Goal: Information Seeking & Learning: Learn about a topic

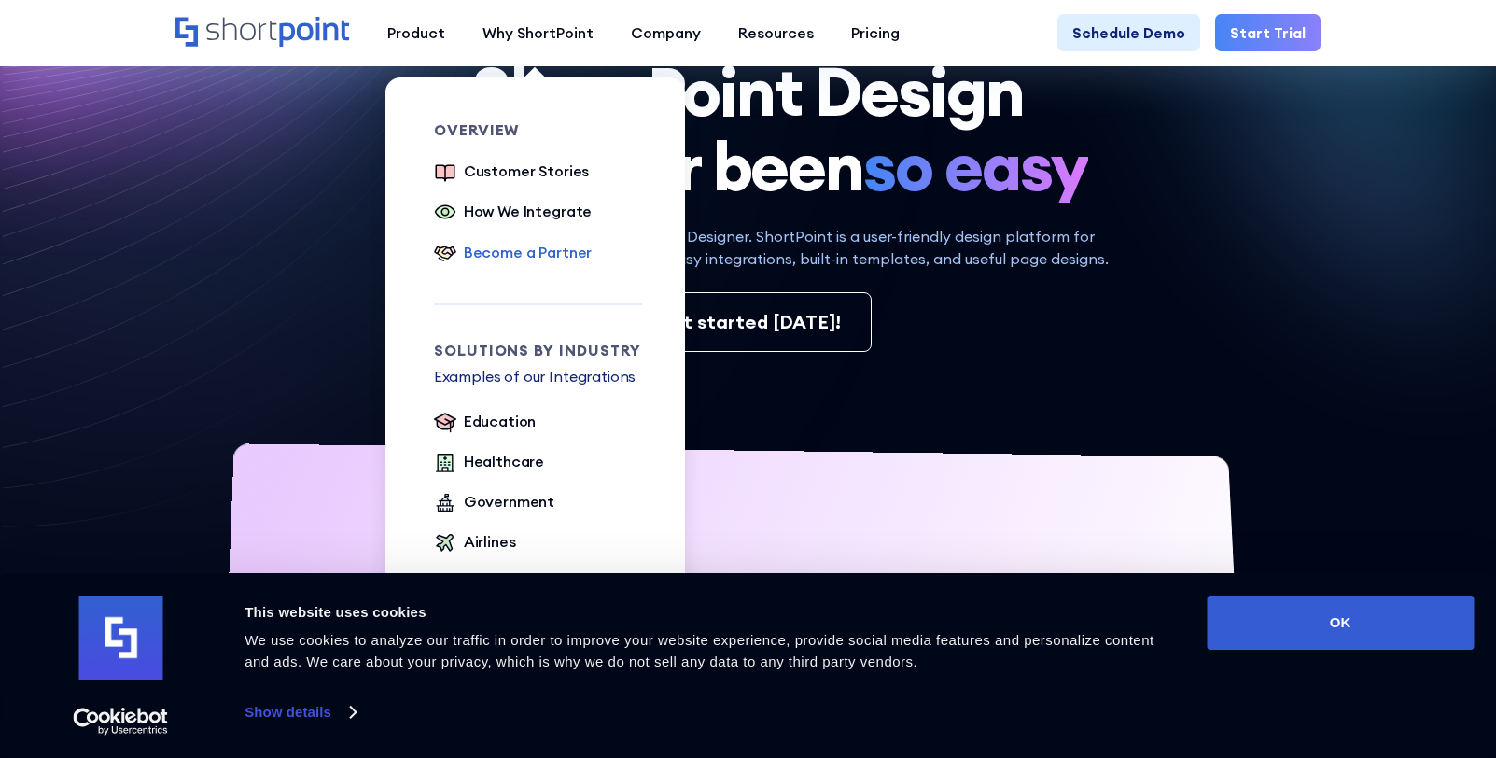
scroll to position [187, 0]
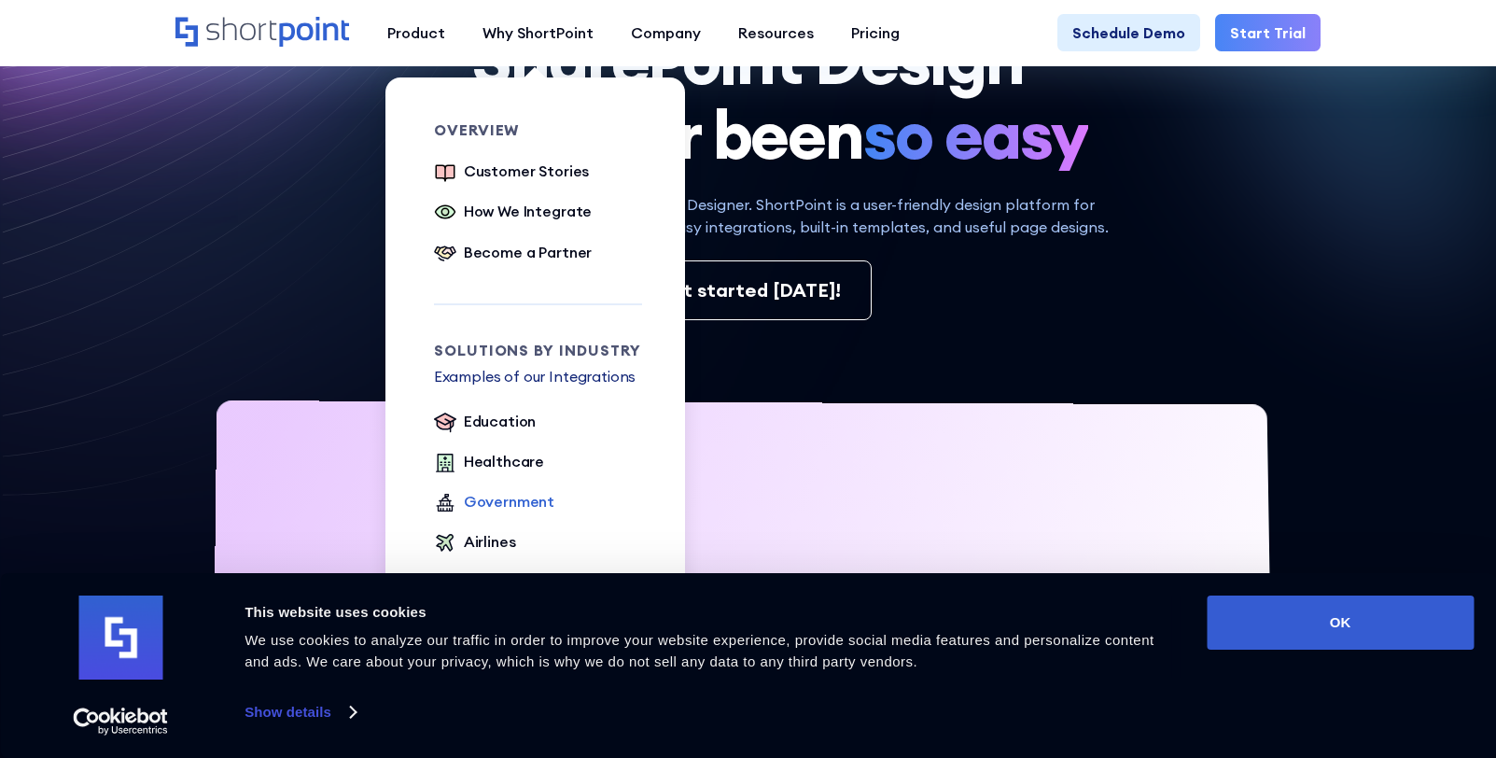
click at [484, 501] on div "Government" at bounding box center [509, 501] width 91 height 22
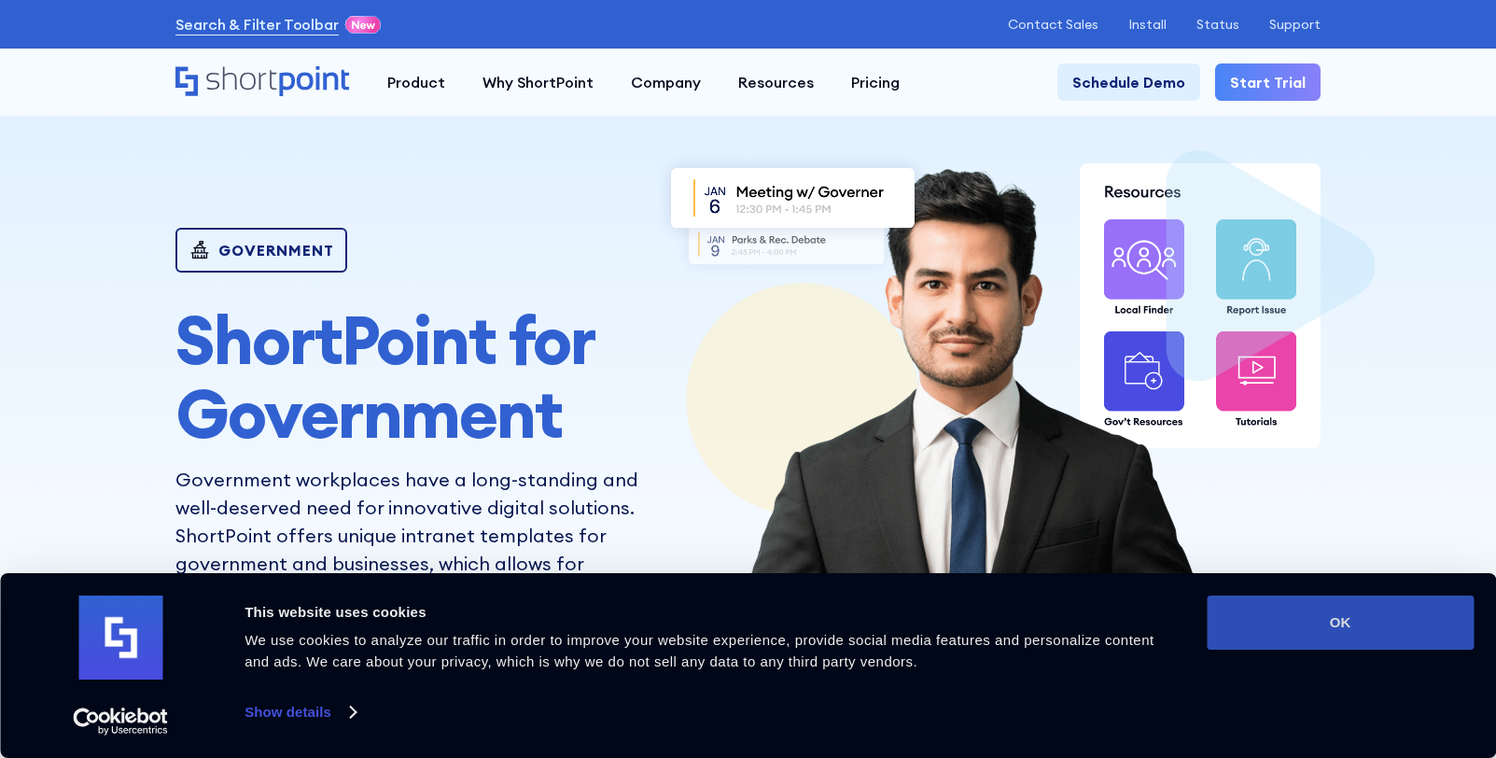
click at [1365, 628] on button "OK" at bounding box center [1340, 622] width 267 height 54
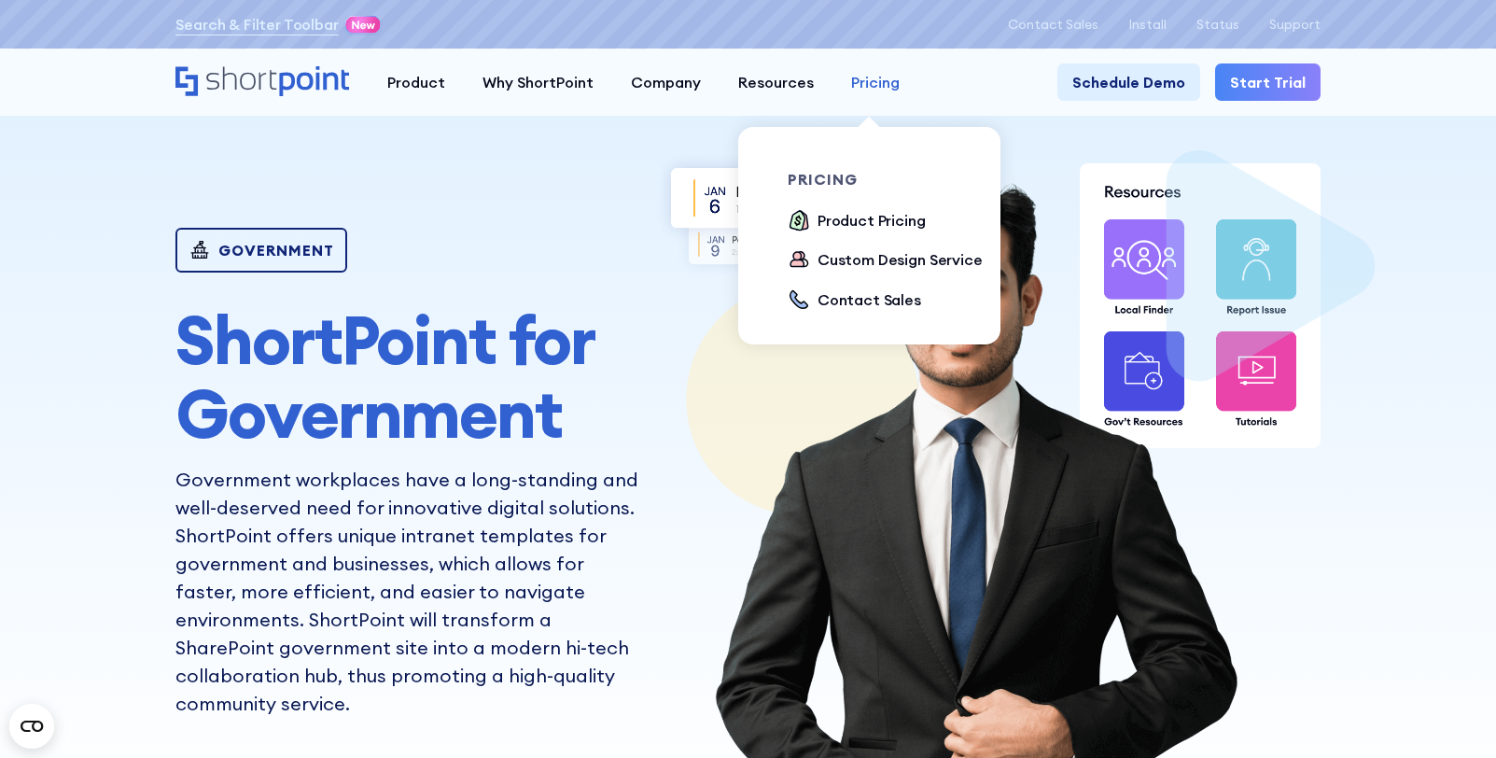
click at [868, 74] on div "Pricing" at bounding box center [875, 82] width 49 height 22
click at [873, 221] on div "Product Pricing" at bounding box center [872, 220] width 108 height 22
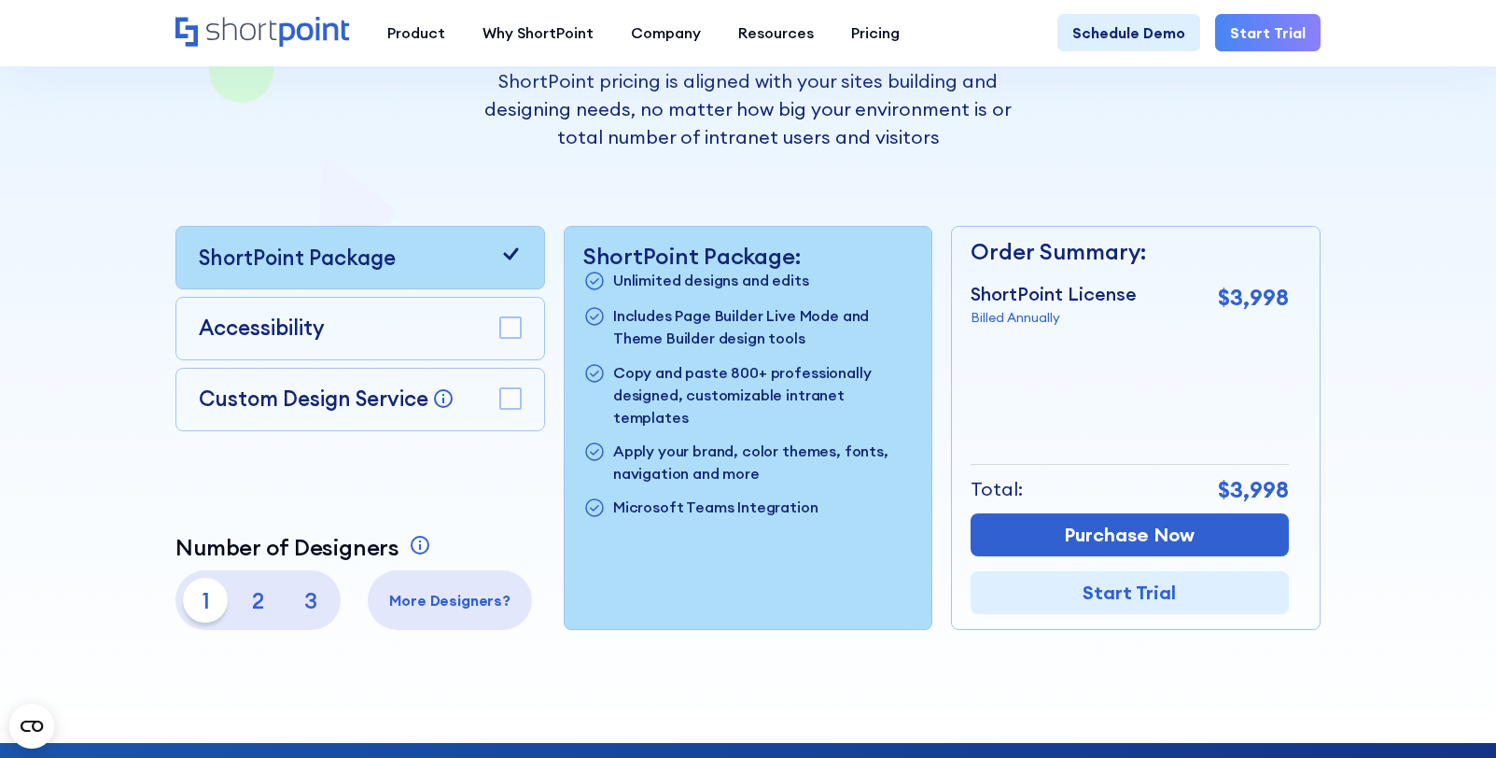
scroll to position [467, 0]
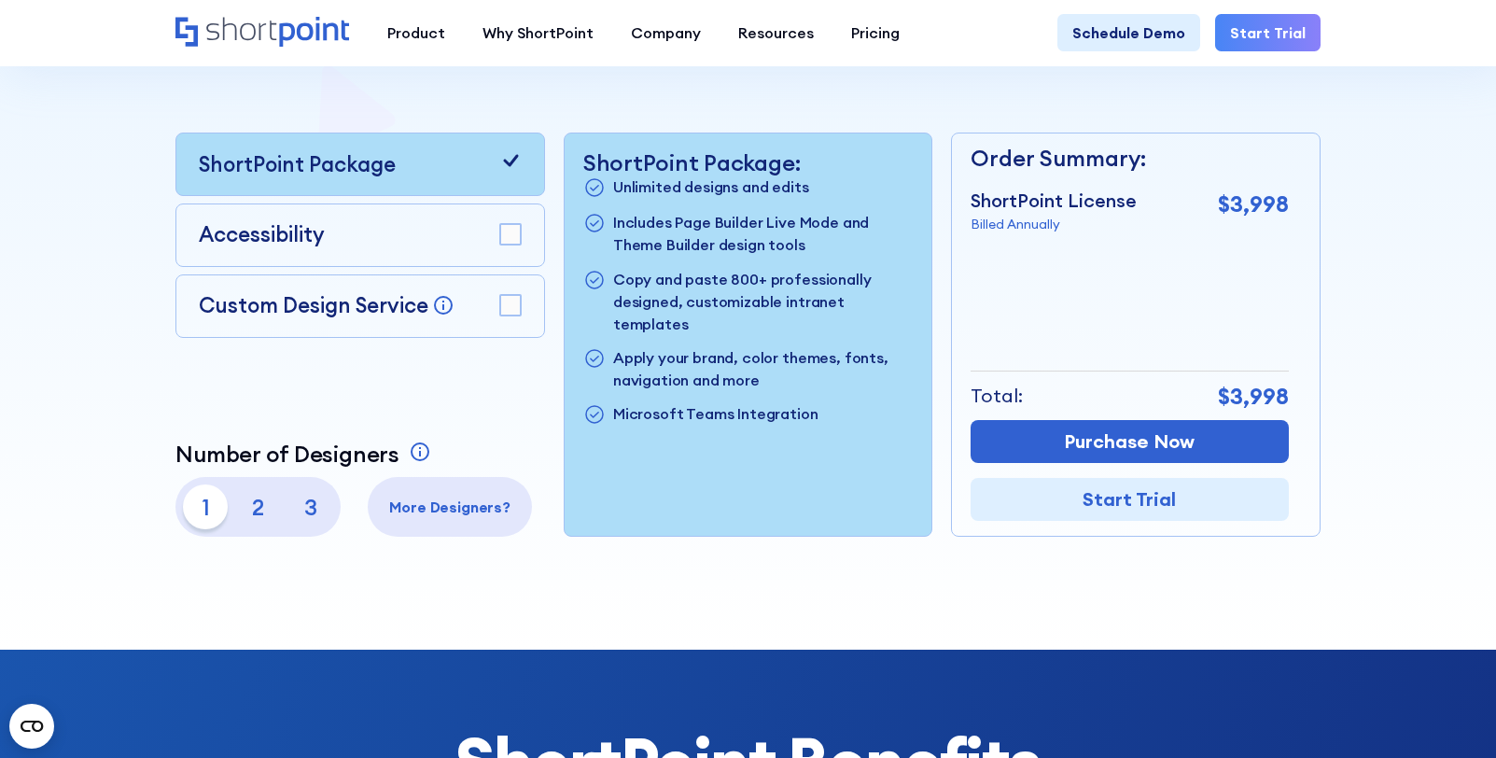
click at [428, 512] on p "More Designers?" at bounding box center [449, 507] width 149 height 22
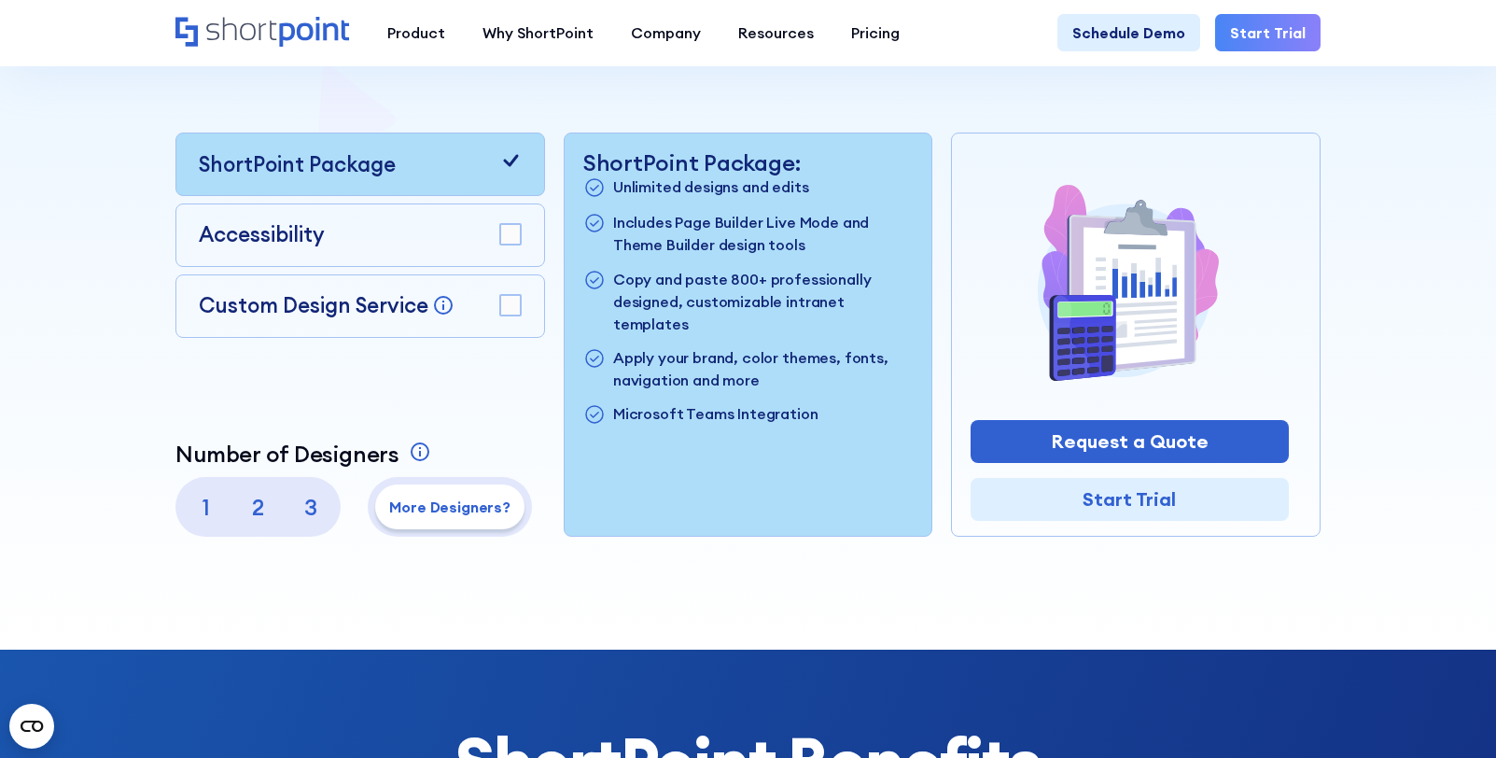
drag, startPoint x: 8, startPoint y: 373, endPoint x: 165, endPoint y: 3, distance: 402.3
click at [165, 3] on div "Product works with SharePoint Microsoft Teams SAP Explore Templates Elements In…" at bounding box center [748, 32] width 1496 height 67
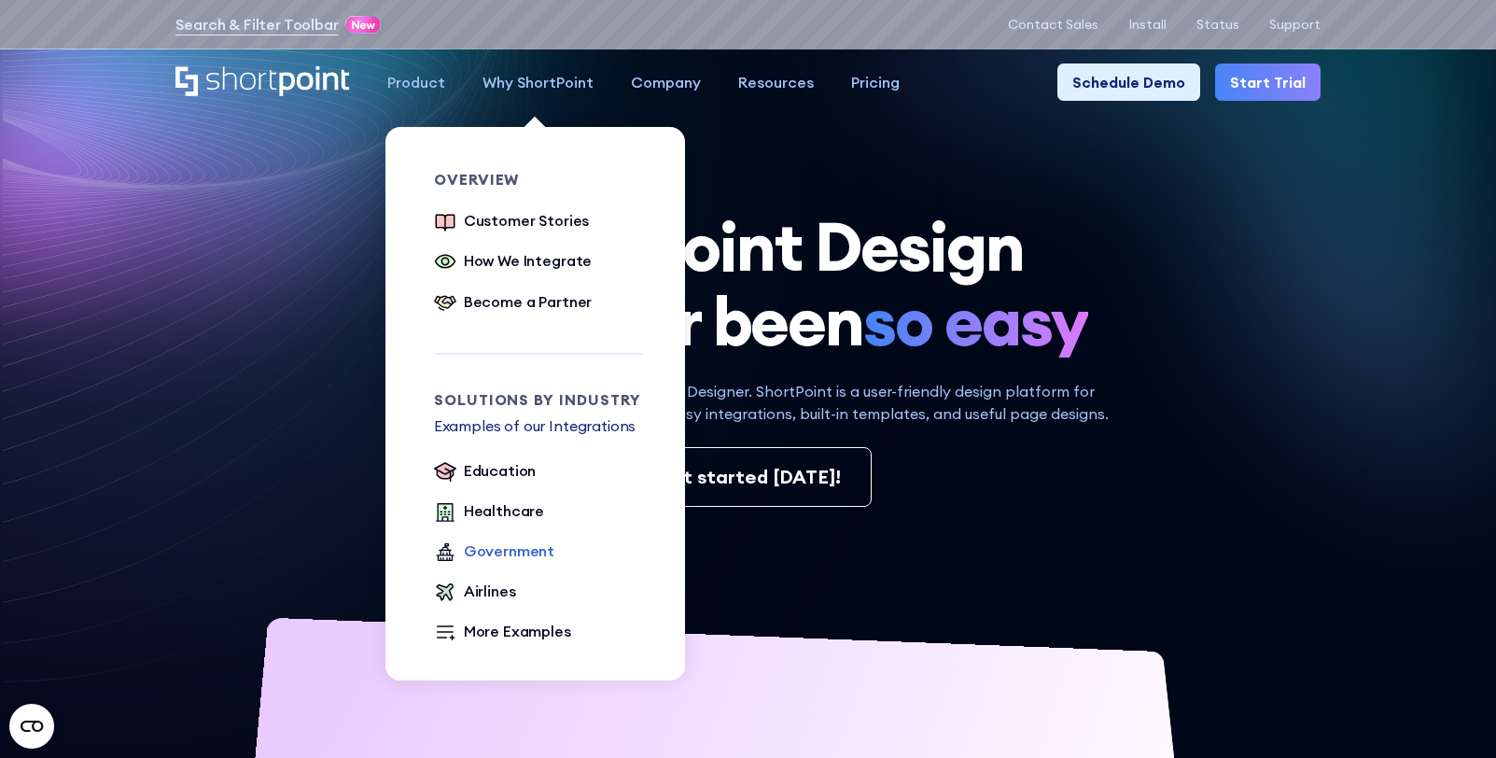
click at [510, 554] on div "Government" at bounding box center [509, 550] width 91 height 22
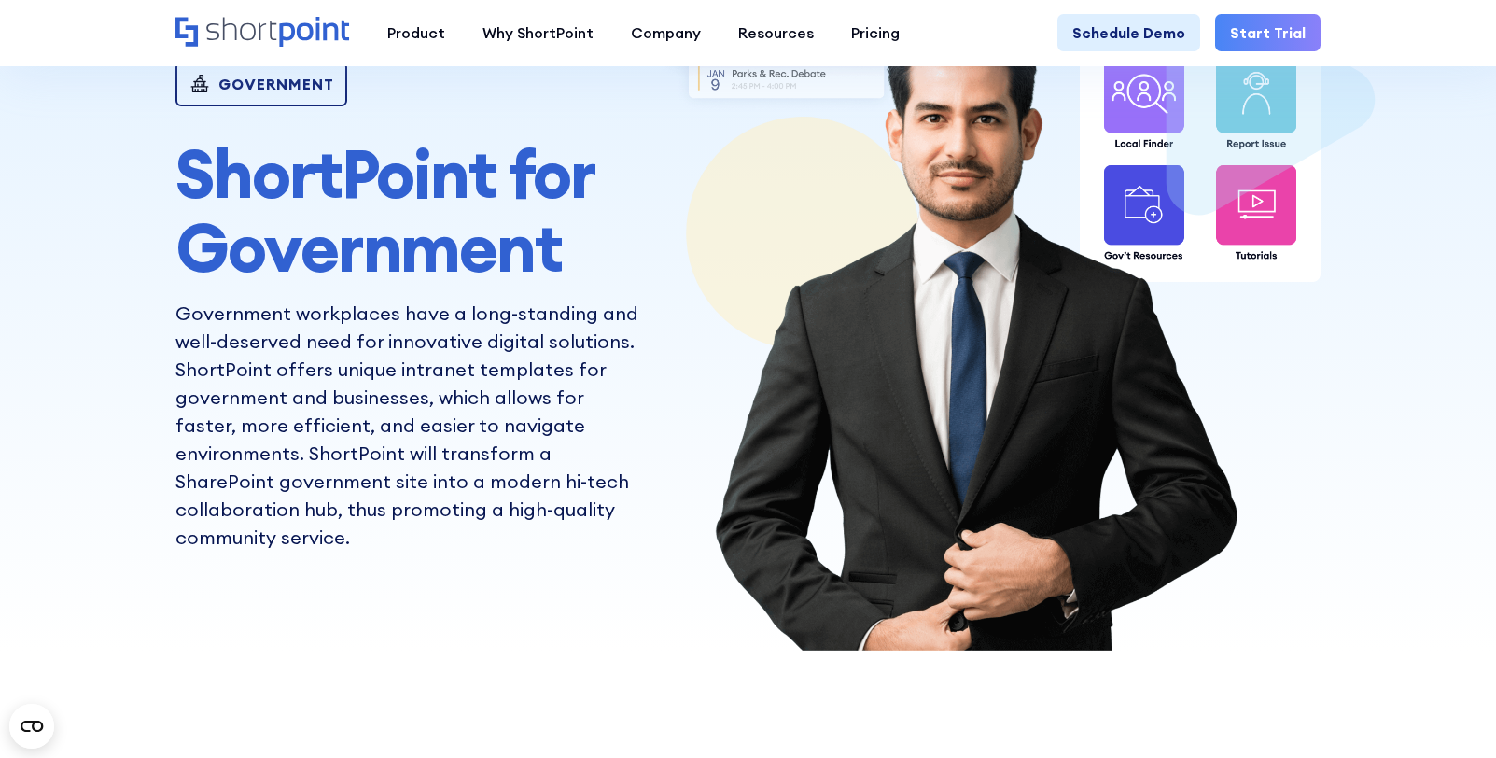
scroll to position [187, 0]
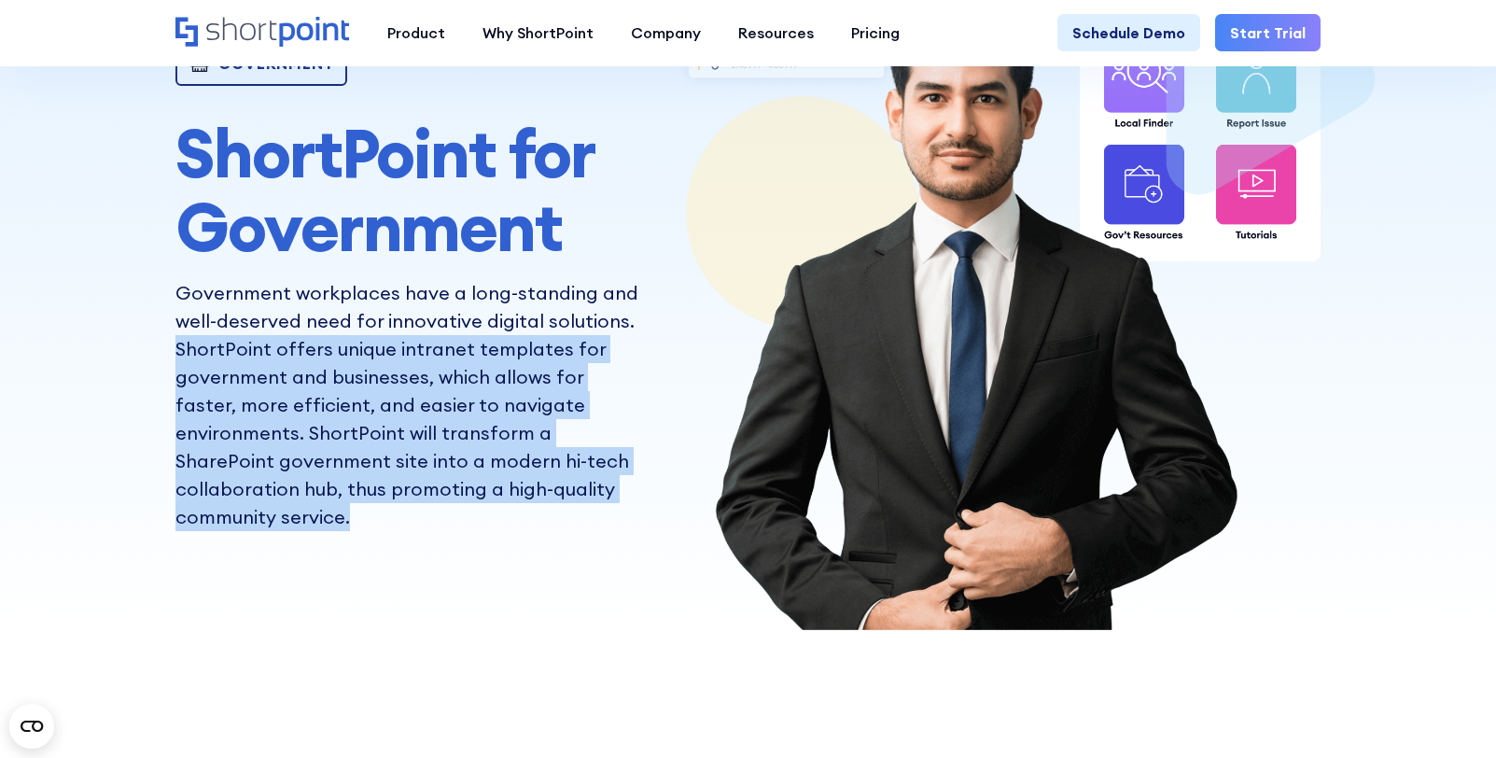
drag, startPoint x: 171, startPoint y: 350, endPoint x: 579, endPoint y: 491, distance: 431.5
click at [579, 491] on p "Government workplaces have a long-standing and well-deserved need for innovativ…" at bounding box center [407, 405] width 464 height 252
copy p "ShortPoint offers unique intranet templates for government and businesses, whic…"
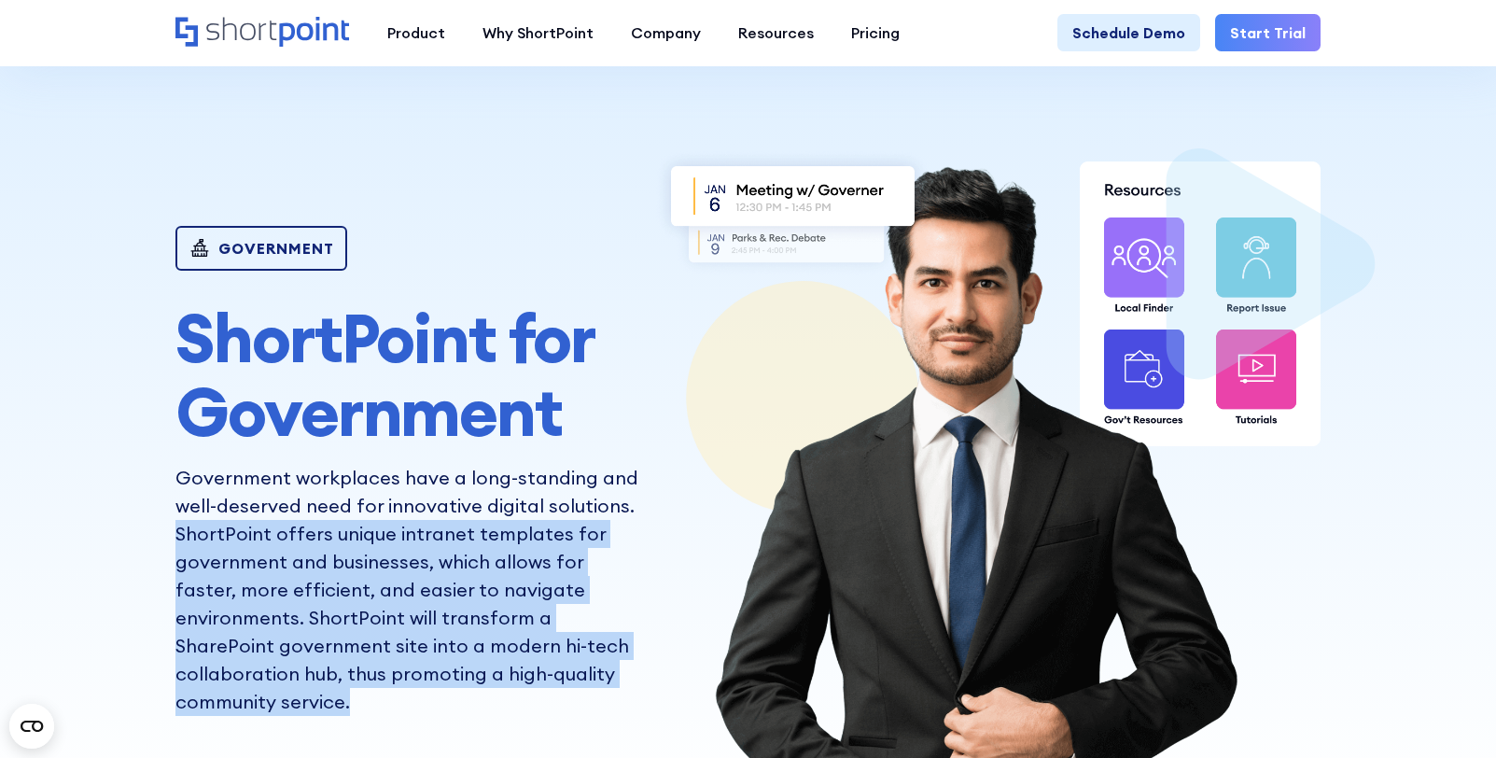
scroll to position [0, 0]
